Goal: Task Accomplishment & Management: Use online tool/utility

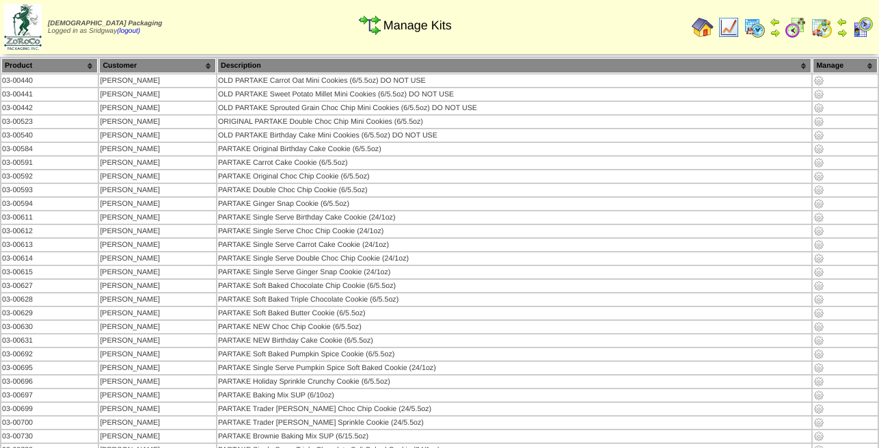
click at [754, 21] on img at bounding box center [755, 27] width 22 height 22
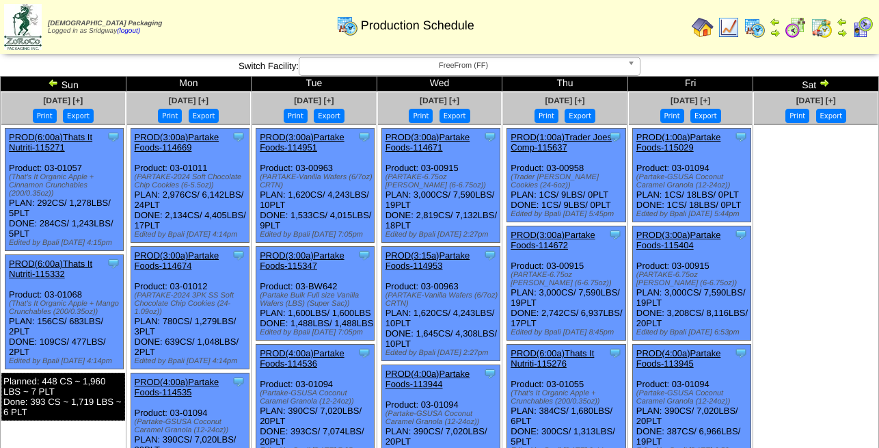
click at [824, 85] on img at bounding box center [824, 82] width 11 height 11
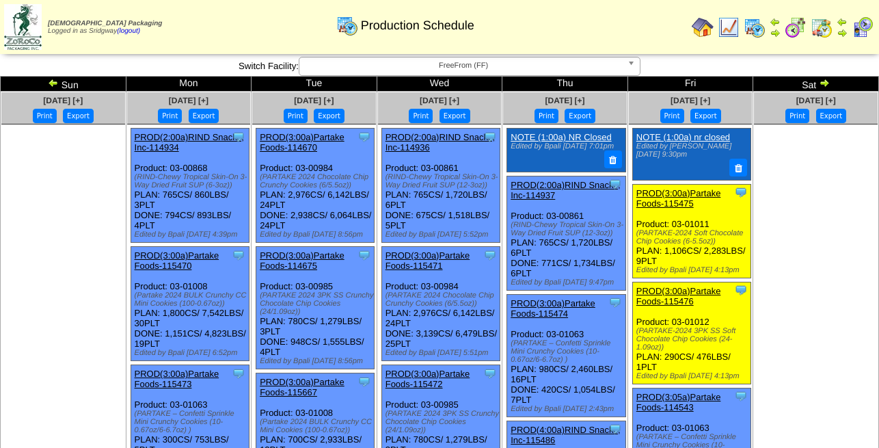
click at [548, 132] on link "NOTE (1:00a) NR Closed" at bounding box center [561, 137] width 100 height 10
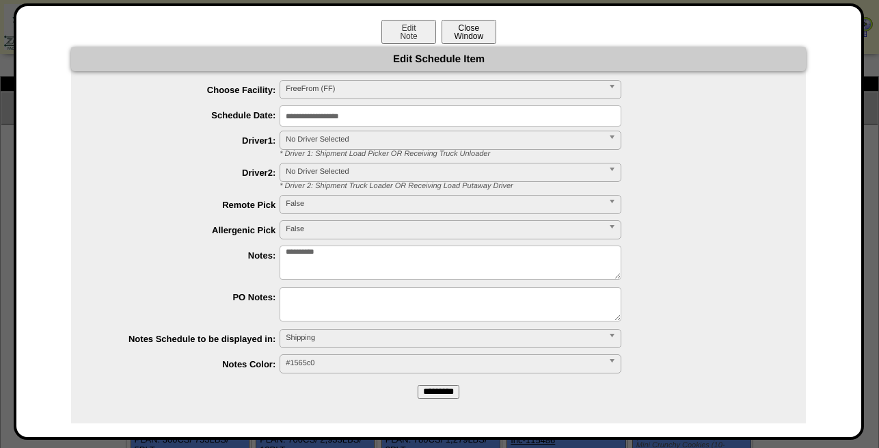
click at [474, 31] on button "Close Window" at bounding box center [469, 32] width 55 height 24
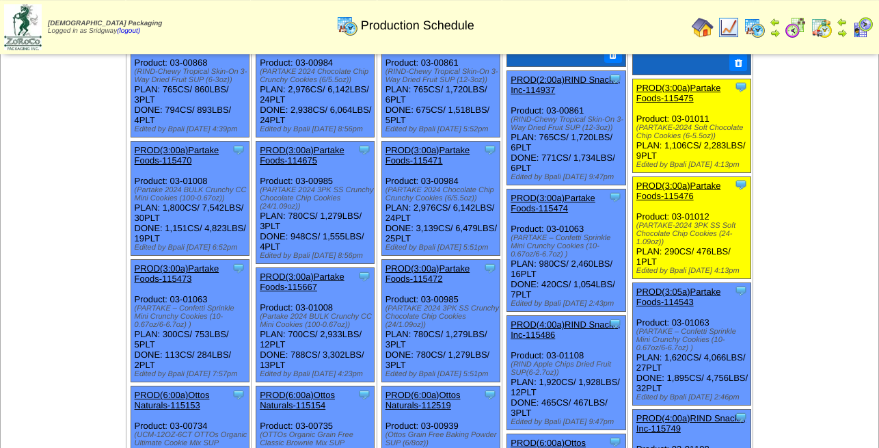
scroll to position [70, 0]
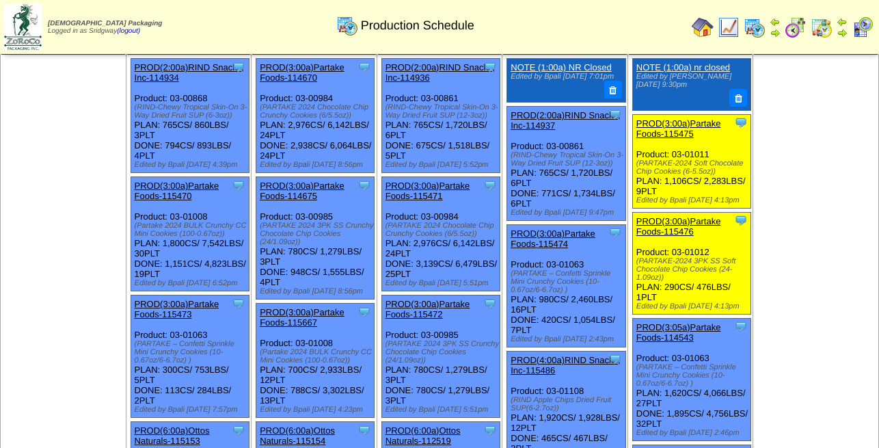
click at [792, 20] on img at bounding box center [796, 27] width 22 height 22
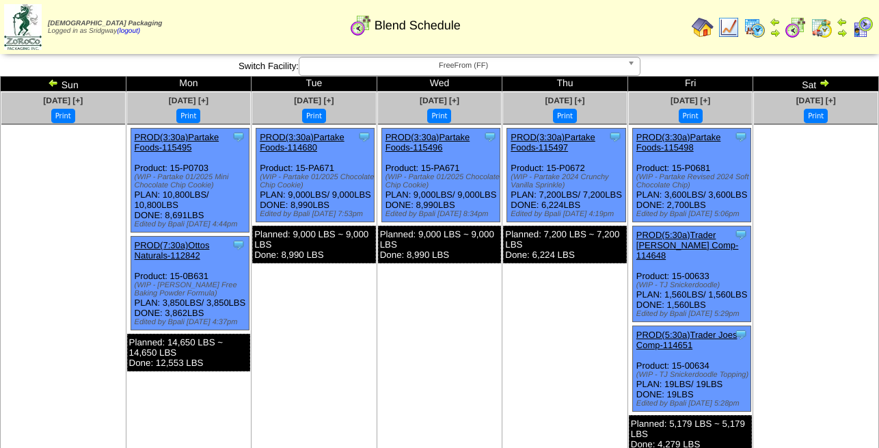
click at [679, 132] on link "PROD(3:30a)Partake Foods-115498" at bounding box center [678, 142] width 85 height 21
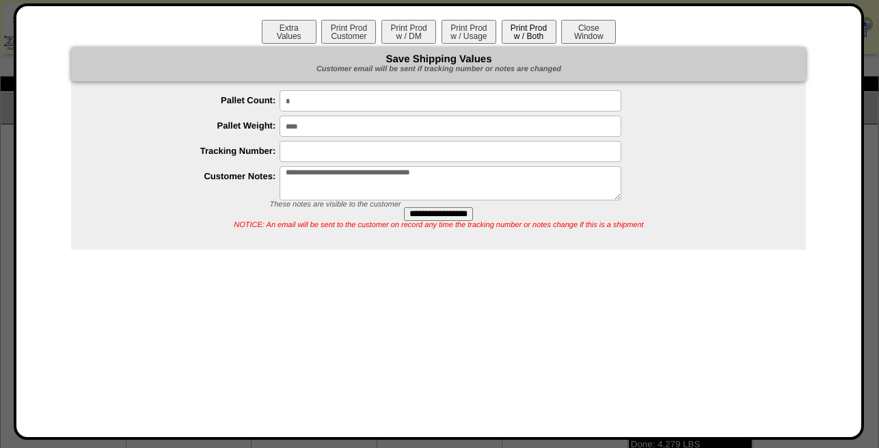
click at [538, 38] on button "Print Prod w / Both" at bounding box center [529, 32] width 55 height 24
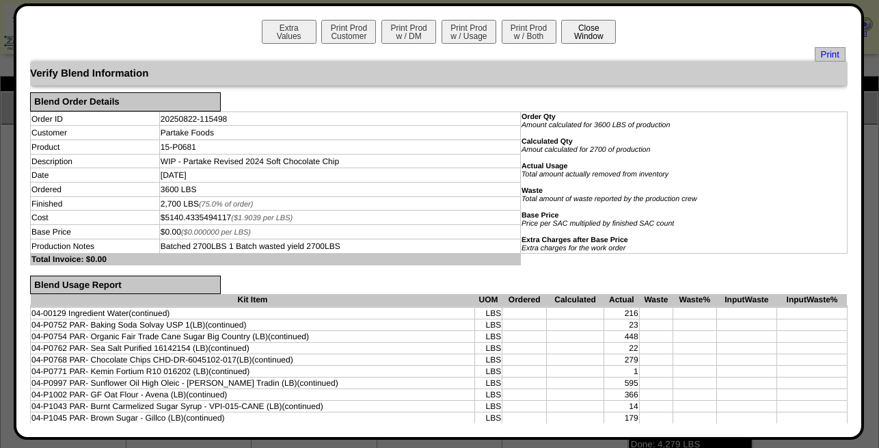
click at [582, 27] on button "Close Window" at bounding box center [588, 32] width 55 height 24
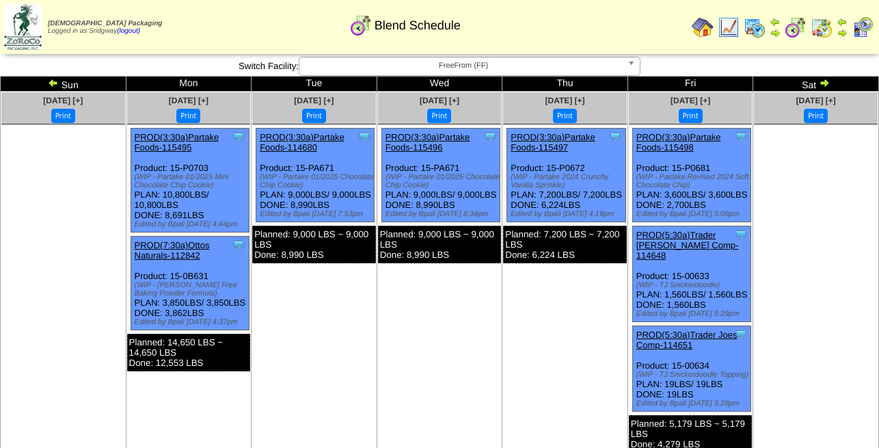
click at [693, 129] on div "Clone Item PROD(3:30a)Partake Foods-115498 Partake Foods ScheduleID: 115498 644…" at bounding box center [691, 176] width 118 height 94
click at [693, 132] on link "PROD(3:30a)Partake Foods-115498" at bounding box center [678, 142] width 85 height 21
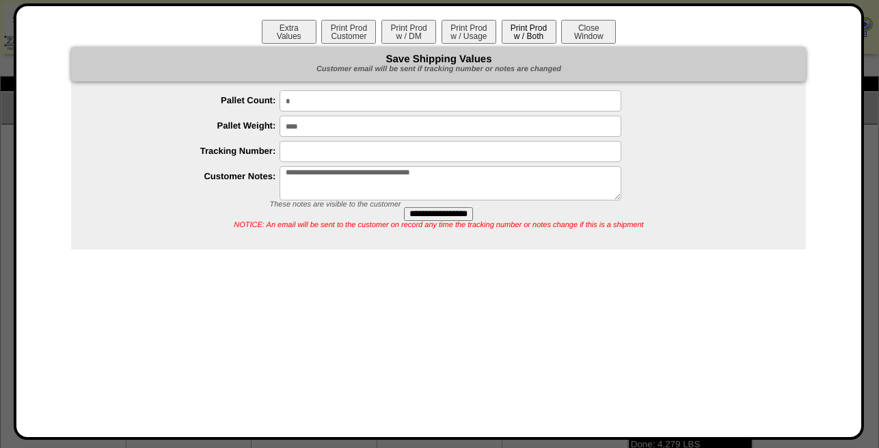
click at [527, 33] on button "Print Prod w / Both" at bounding box center [529, 32] width 55 height 24
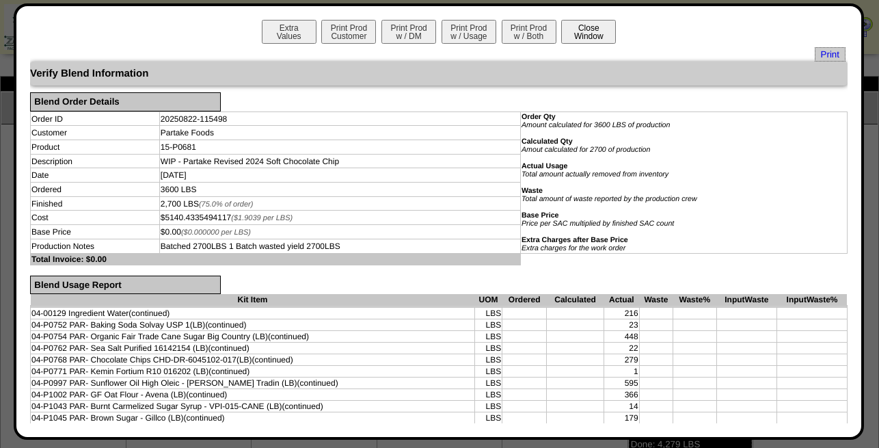
click at [587, 36] on button "Close Window" at bounding box center [588, 32] width 55 height 24
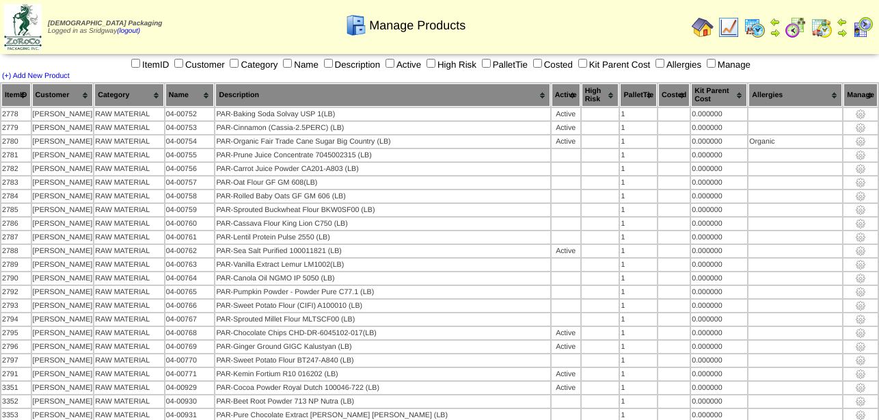
click at [730, 17] on img at bounding box center [729, 27] width 22 height 22
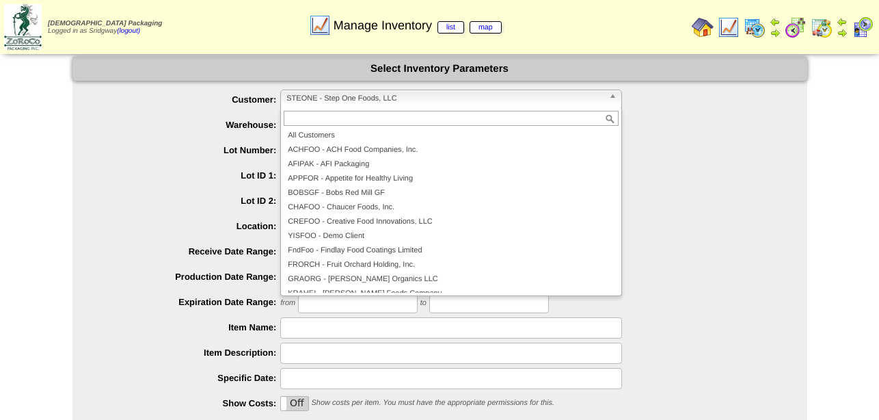
click at [496, 92] on span "STEONE - Step One Foods, LLC" at bounding box center [444, 98] width 317 height 16
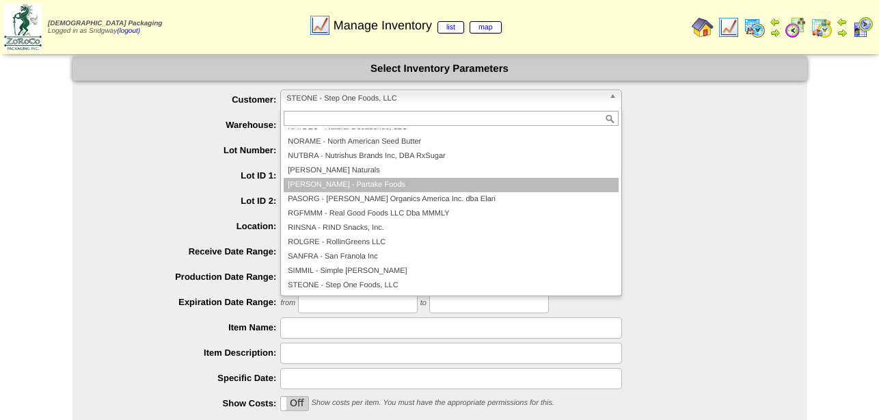
click at [490, 185] on li "[PERSON_NAME] - Partake Foods" at bounding box center [451, 185] width 335 height 14
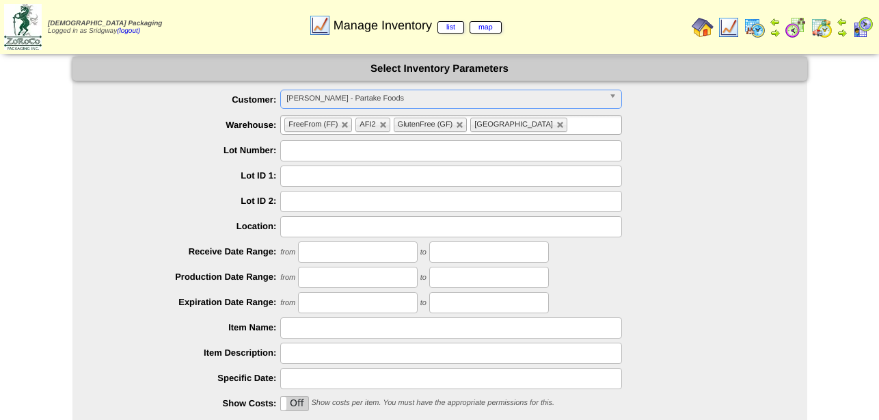
scroll to position [152, 0]
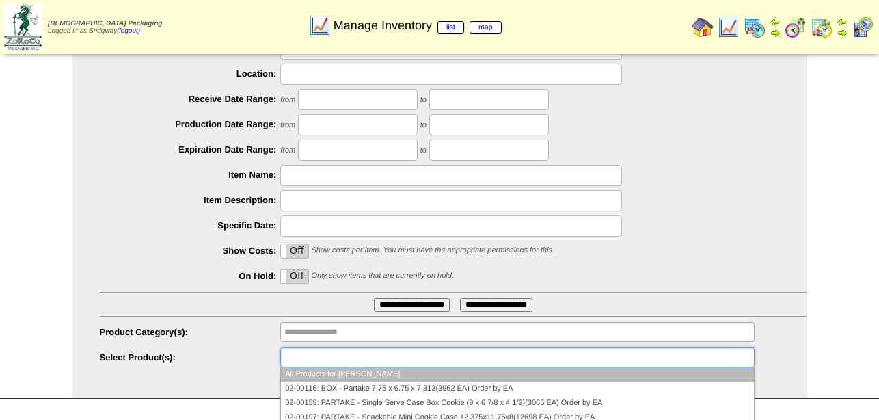
click at [449, 365] on ul at bounding box center [517, 357] width 474 height 20
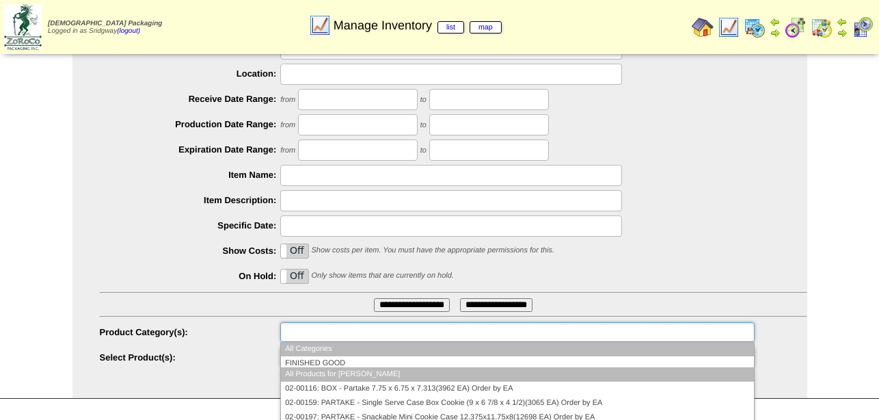
click at [451, 329] on ul at bounding box center [517, 332] width 474 height 20
type input "**********"
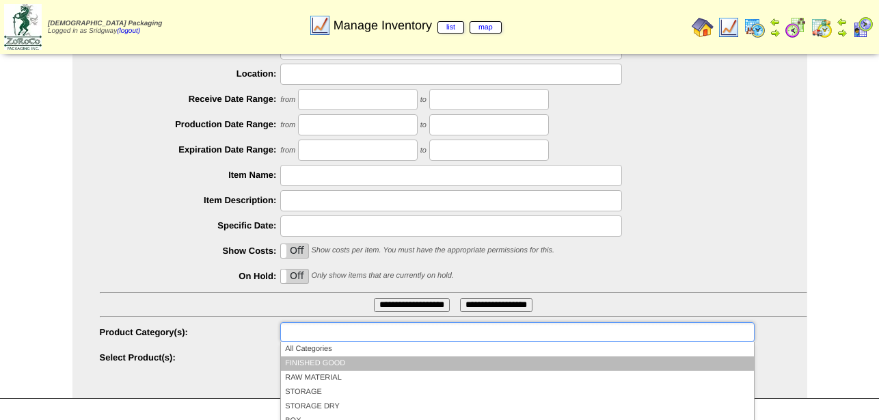
click at [394, 362] on li "FINISHED GOOD" at bounding box center [517, 363] width 472 height 14
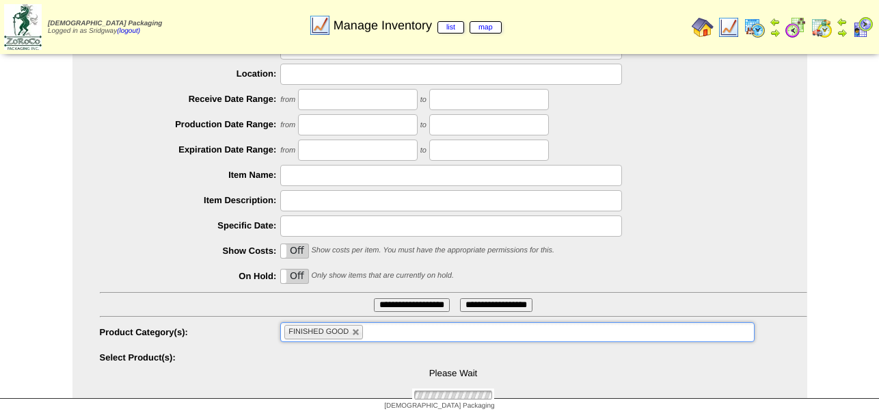
click at [405, 308] on input "**********" at bounding box center [412, 305] width 76 height 14
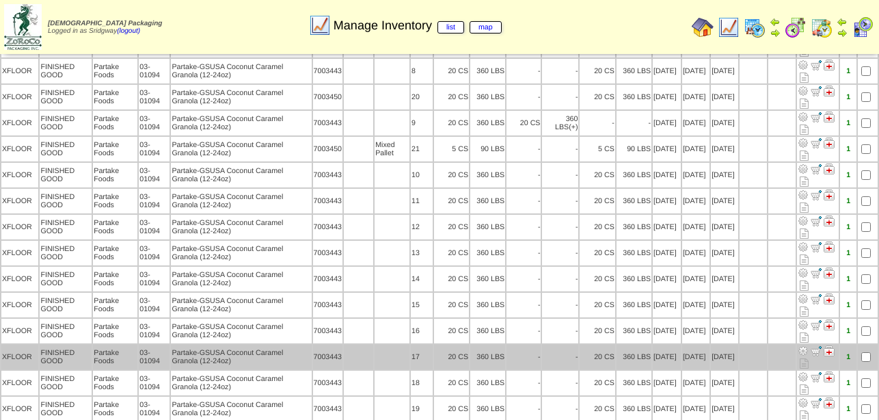
scroll to position [7572, 0]
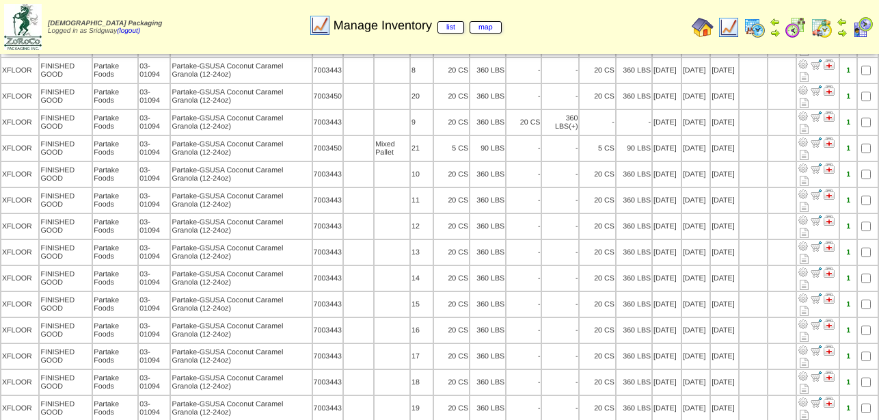
click at [729, 25] on img at bounding box center [729, 27] width 22 height 22
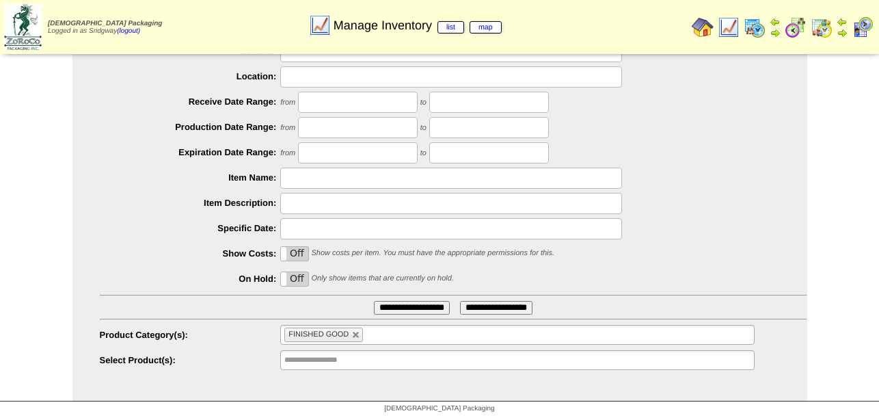
scroll to position [152, 0]
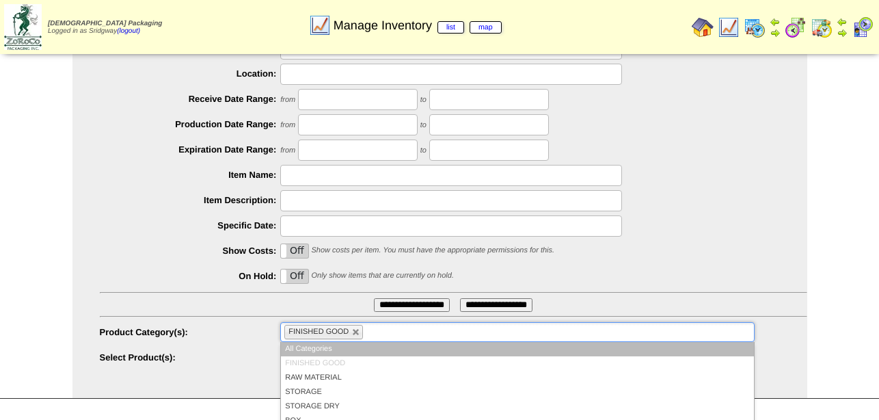
click at [398, 340] on ul "FINISHED GOOD" at bounding box center [517, 332] width 474 height 20
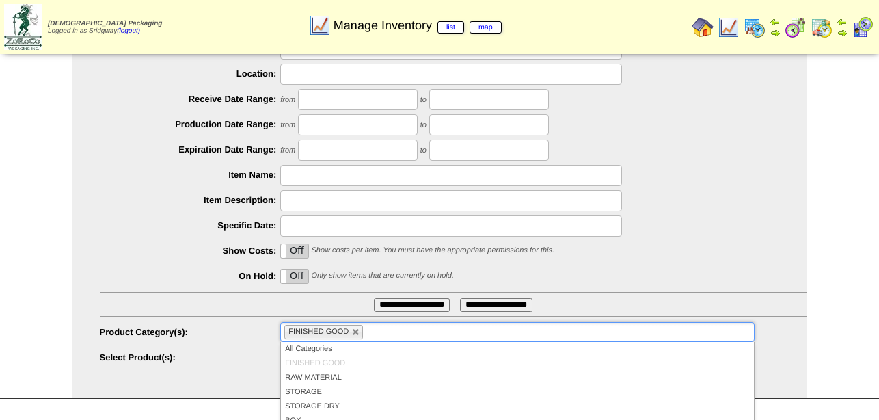
click at [351, 330] on li "FINISHED GOOD" at bounding box center [323, 332] width 79 height 14
click at [353, 330] on link at bounding box center [356, 332] width 8 height 8
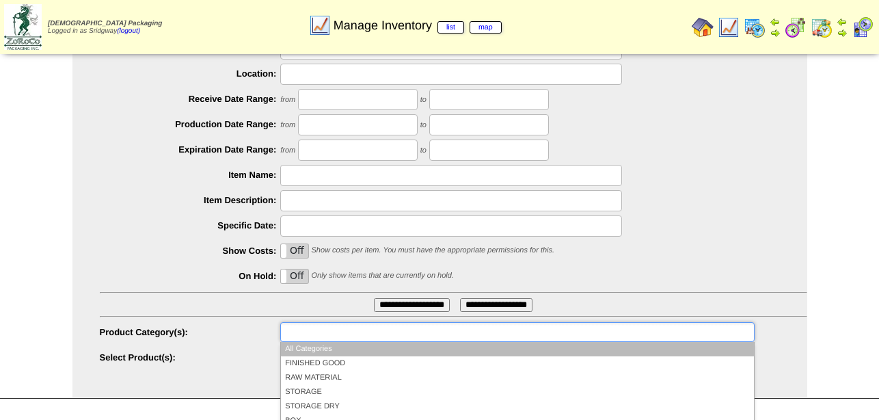
click at [353, 330] on ul at bounding box center [517, 332] width 474 height 20
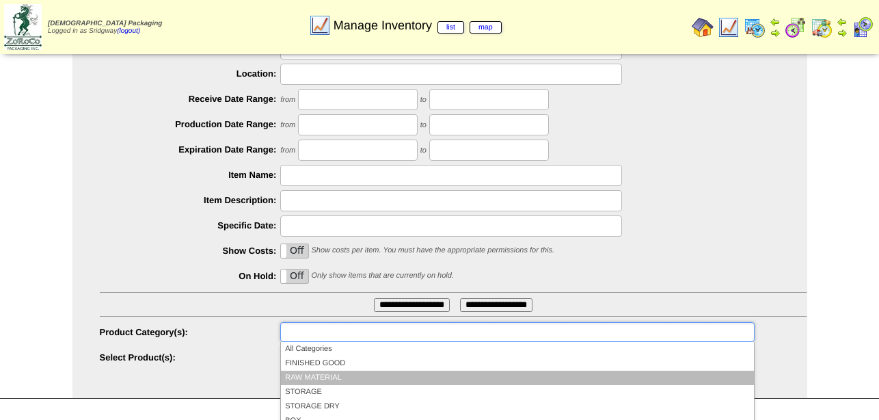
scroll to position [82, 0]
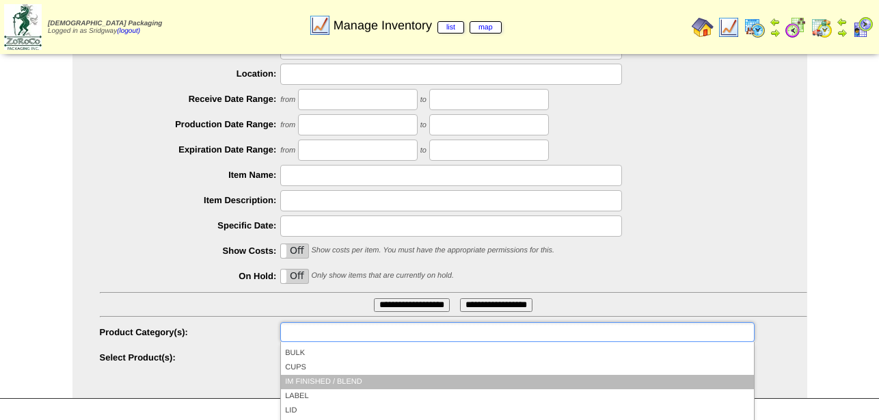
click at [351, 386] on li "IM FINISHED / BLEND" at bounding box center [517, 382] width 472 height 14
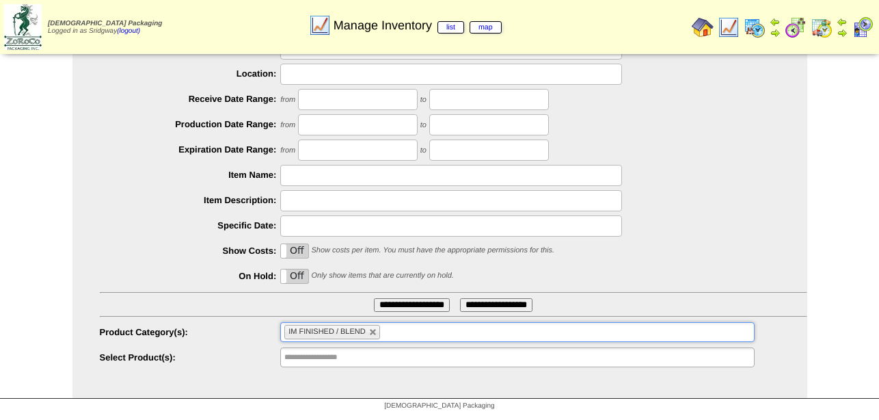
click at [414, 307] on input "**********" at bounding box center [412, 305] width 76 height 14
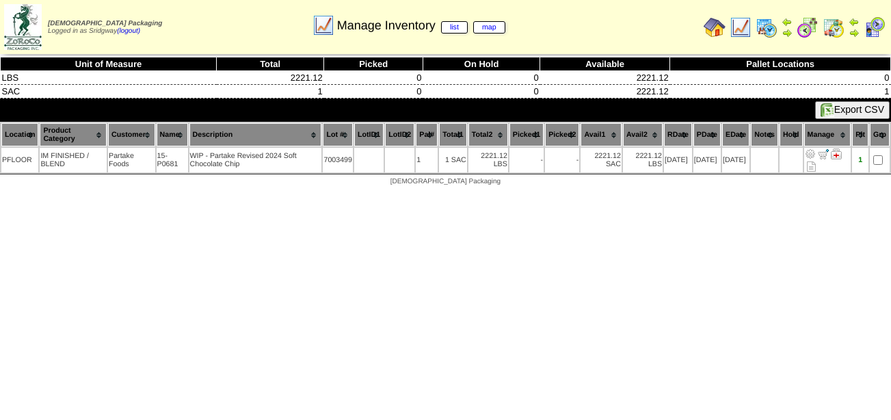
click at [746, 27] on img at bounding box center [740, 27] width 22 height 22
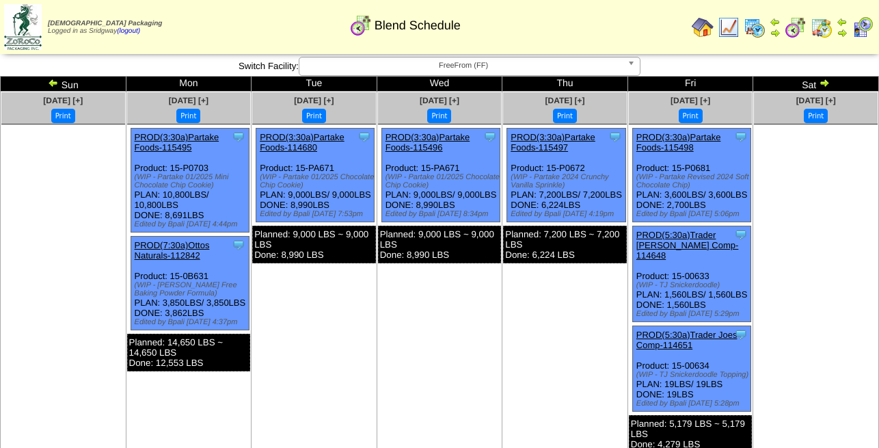
click at [760, 29] on img at bounding box center [755, 27] width 22 height 22
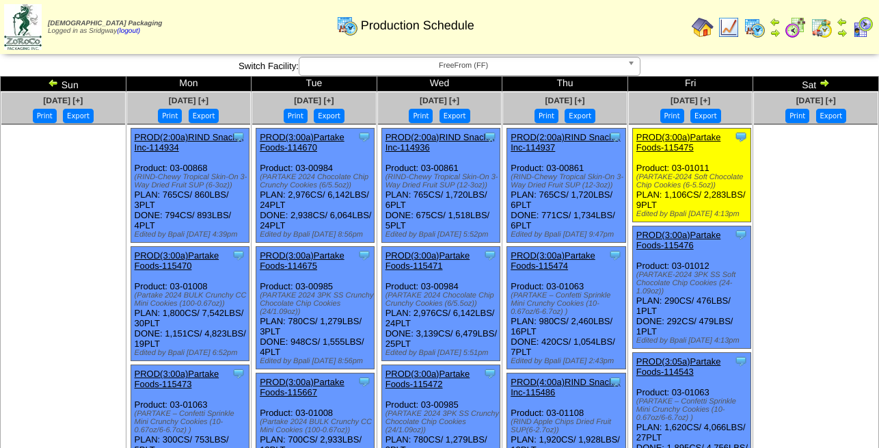
click at [704, 230] on link "PROD(3:00a)Partake Foods-115476" at bounding box center [678, 240] width 85 height 21
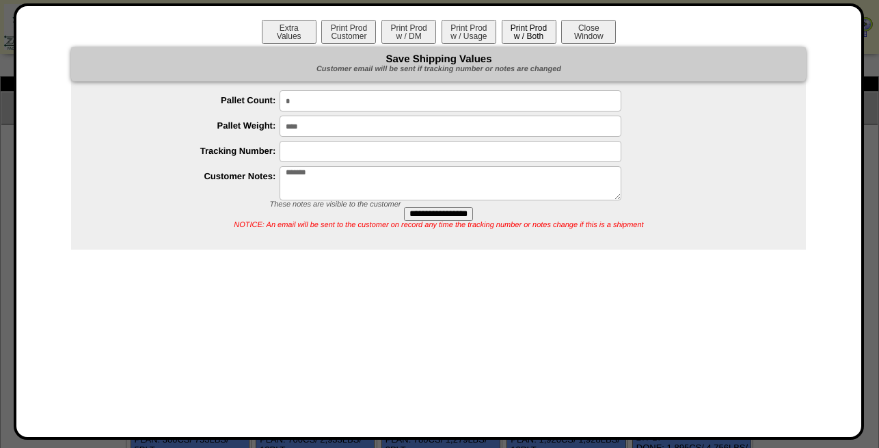
click at [531, 31] on button "Print Prod w / Both" at bounding box center [529, 32] width 55 height 24
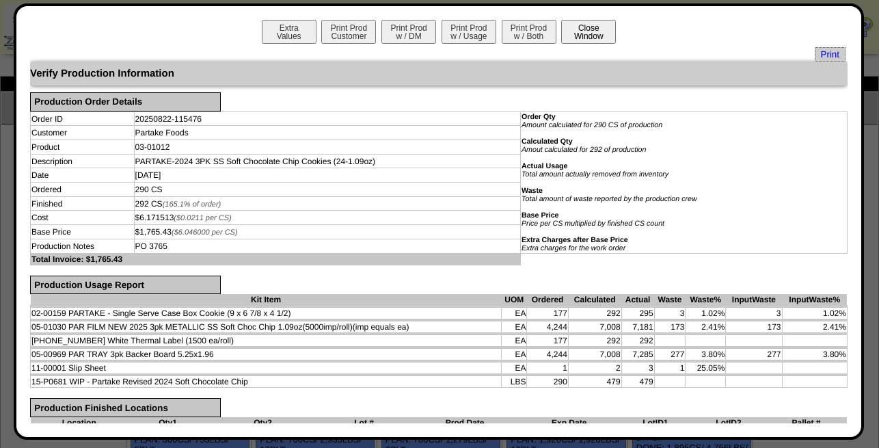
click at [587, 34] on button "Close Window" at bounding box center [588, 32] width 55 height 24
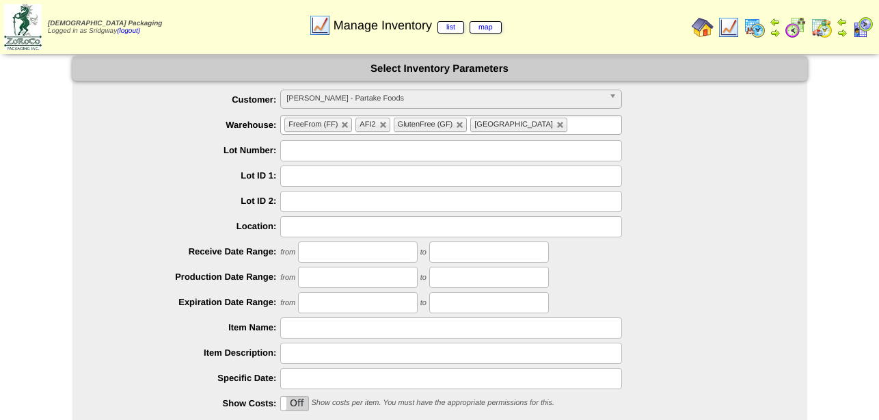
scroll to position [152, 0]
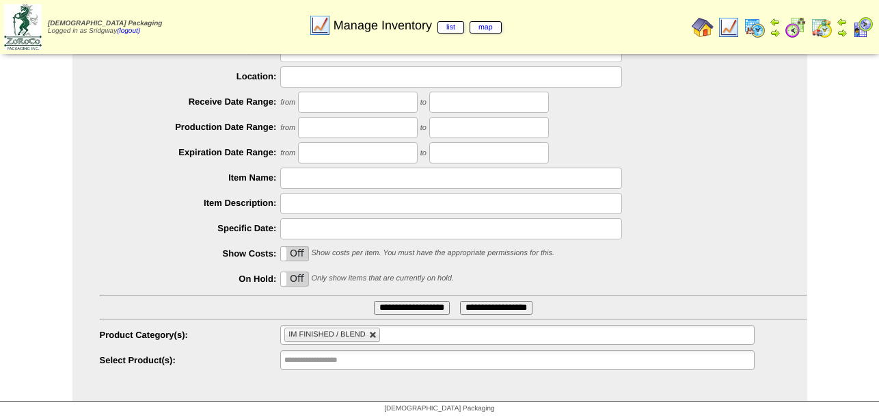
click at [371, 333] on link at bounding box center [373, 335] width 8 height 8
type input "**********"
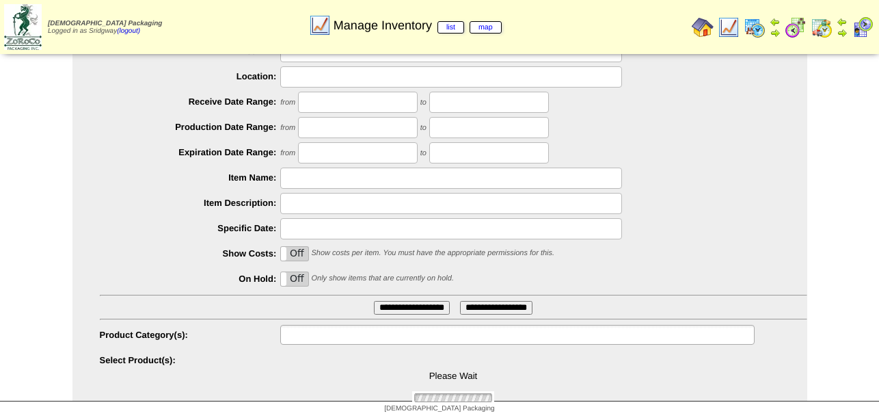
click at [371, 333] on input "text" at bounding box center [328, 334] width 88 height 17
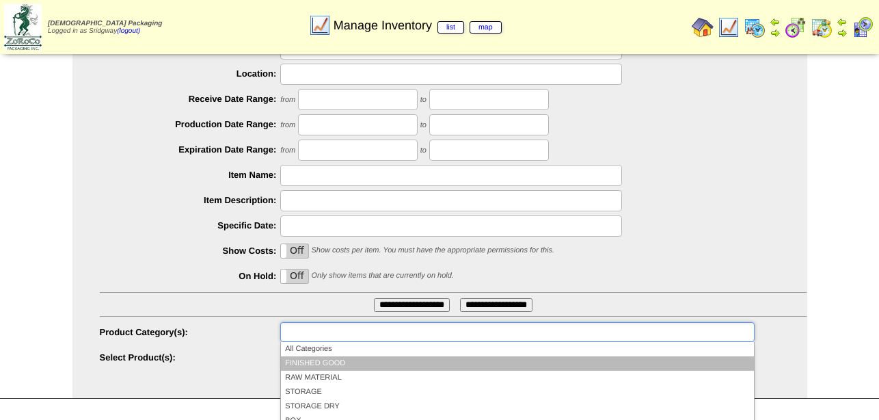
click at [358, 364] on li "FINISHED GOOD" at bounding box center [517, 363] width 472 height 14
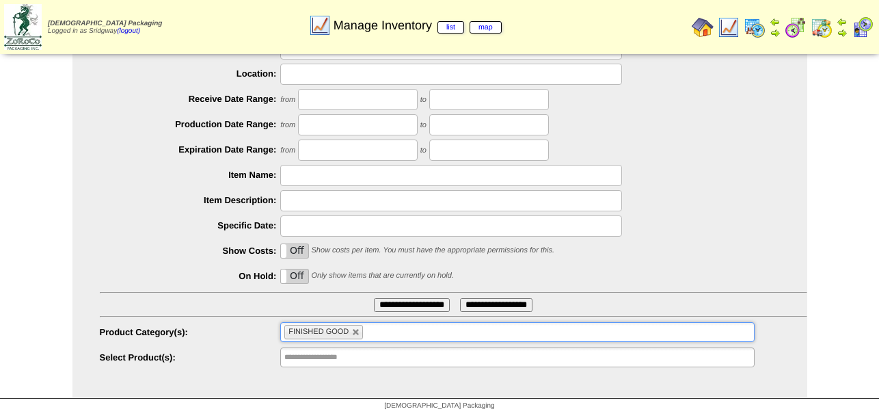
click at [390, 310] on input "**********" at bounding box center [412, 305] width 76 height 14
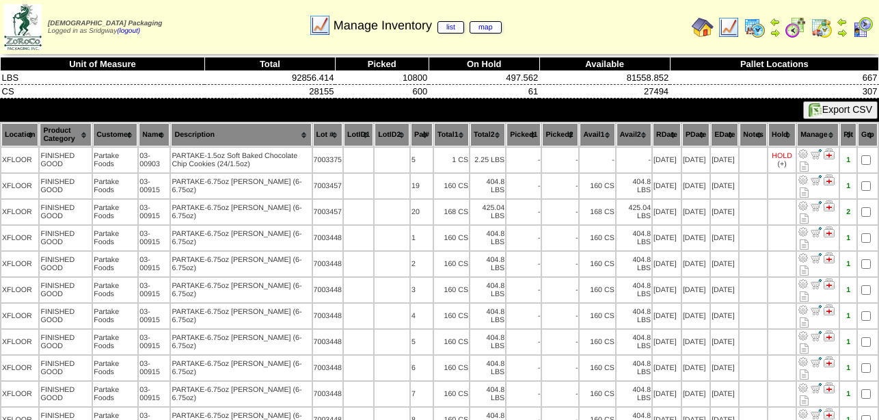
click at [665, 131] on th "RDate" at bounding box center [667, 134] width 28 height 23
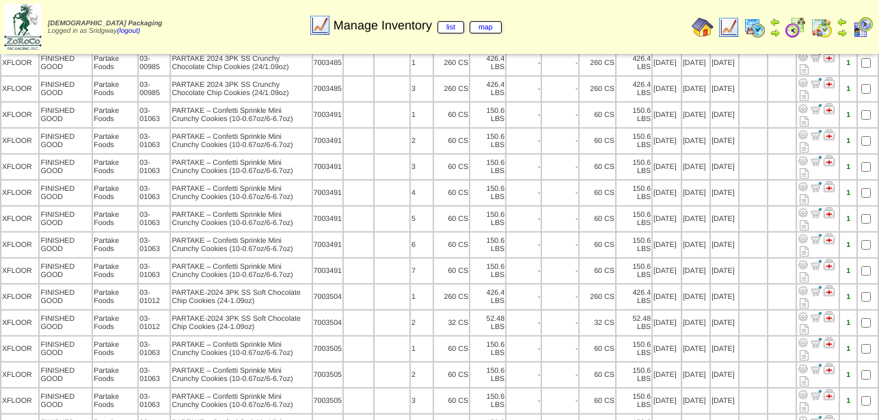
scroll to position [6926, 0]
